Goal: Task Accomplishment & Management: Complete application form

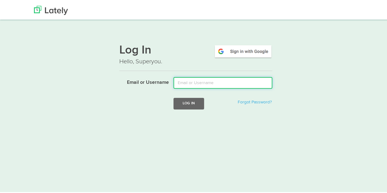
click at [179, 82] on input "Email or Username" at bounding box center [222, 82] width 99 height 12
type input "[EMAIL_ADDRESS][DOMAIN_NAME]"
click at [173, 97] on button "Log In" at bounding box center [188, 102] width 31 height 11
click at [183, 80] on input "Email or Username" at bounding box center [222, 82] width 99 height 12
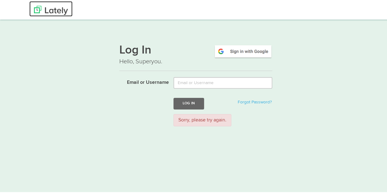
click at [49, 9] on img at bounding box center [51, 9] width 34 height 9
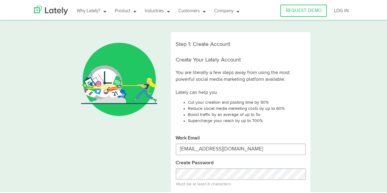
type input "[EMAIL_ADDRESS][DOMAIN_NAME]"
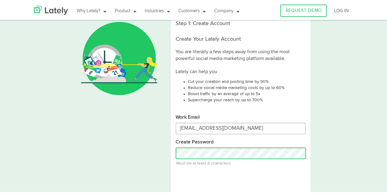
scroll to position [61, 0]
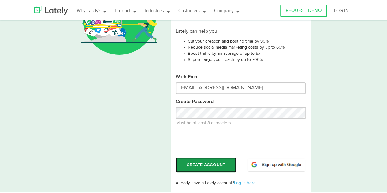
click at [221, 164] on button "CREATE ACCOUNT" at bounding box center [205, 163] width 61 height 15
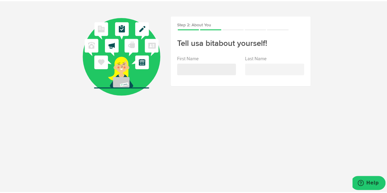
click at [202, 67] on input "text" at bounding box center [206, 68] width 59 height 12
type input "[PERSON_NAME]"
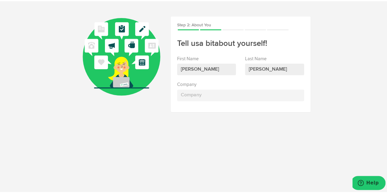
type input "[PERSON_NAME]"
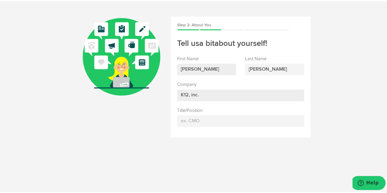
type input "K12, inc."
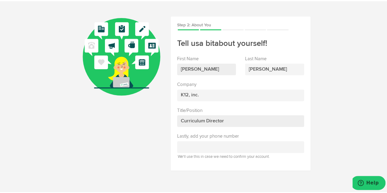
type input "Curriculum Director"
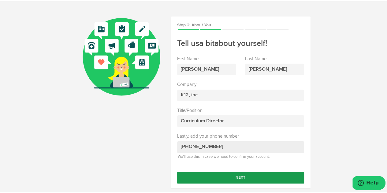
type input "[PHONE_NUMBER]"
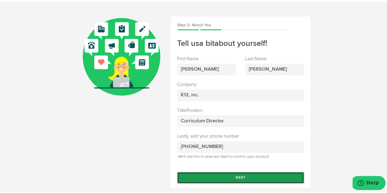
click at [238, 175] on button "Next" at bounding box center [240, 177] width 127 height 12
